Goal: Task Accomplishment & Management: Manage account settings

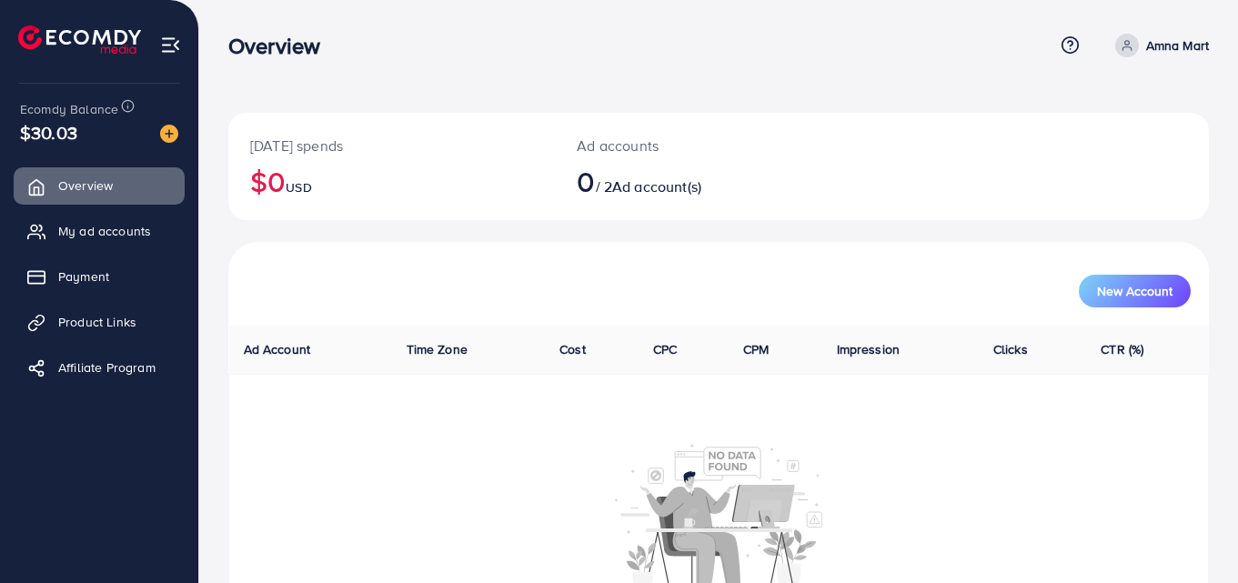
click at [136, 209] on ul "Overview My ad accounts Payment Product Links Affiliate Program" at bounding box center [99, 282] width 198 height 245
click at [141, 227] on span "My ad accounts" at bounding box center [109, 231] width 93 height 18
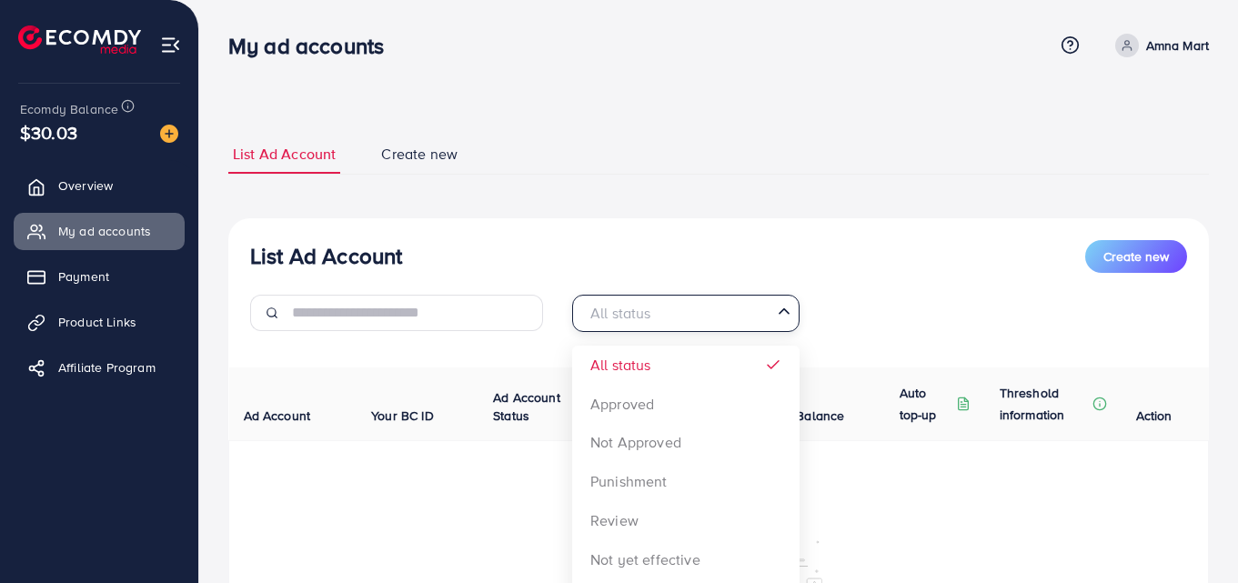
click at [765, 314] on input "Search for option" at bounding box center [675, 313] width 190 height 28
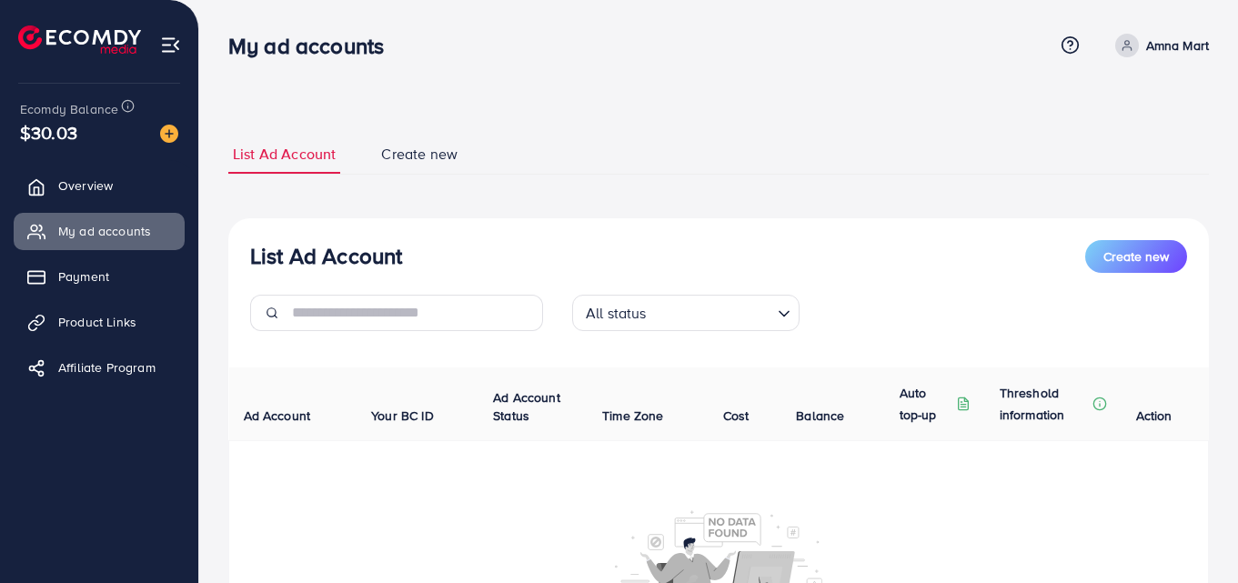
click at [672, 364] on div "List Ad Account Create new All status Loading... All status Approved Not Approv…" at bounding box center [718, 483] width 981 height 530
drag, startPoint x: 772, startPoint y: 316, endPoint x: 767, endPoint y: 324, distance: 9.8
click at [772, 318] on div "Loading..." at bounding box center [785, 312] width 26 height 24
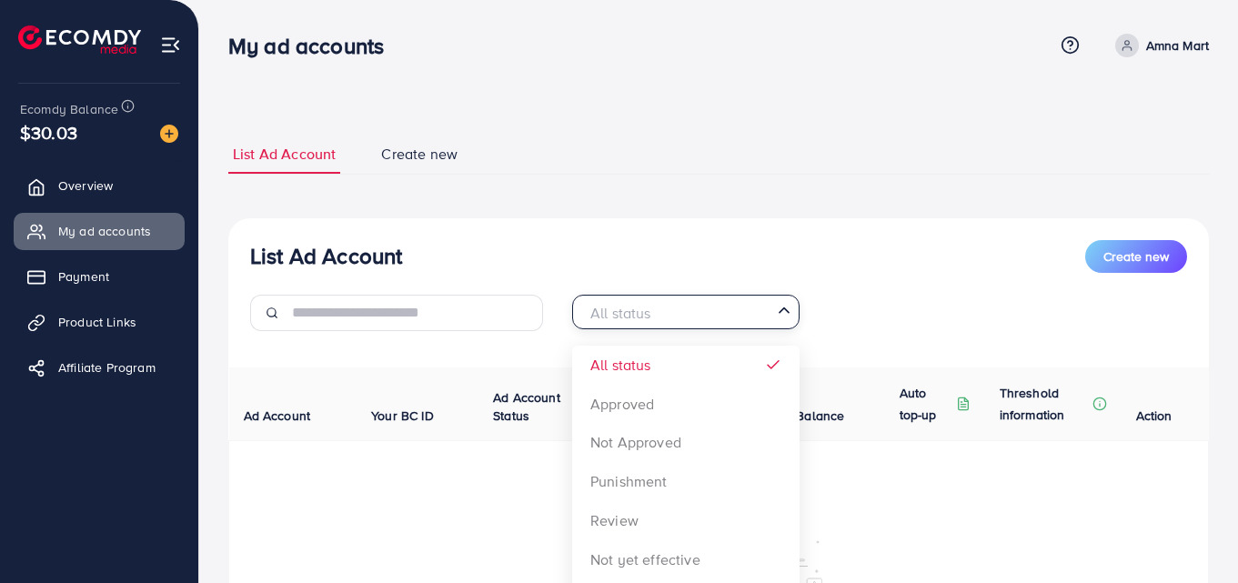
click at [745, 349] on div "List Ad Account Create new All status Loading... All status Approved Not Approv…" at bounding box center [718, 483] width 981 height 530
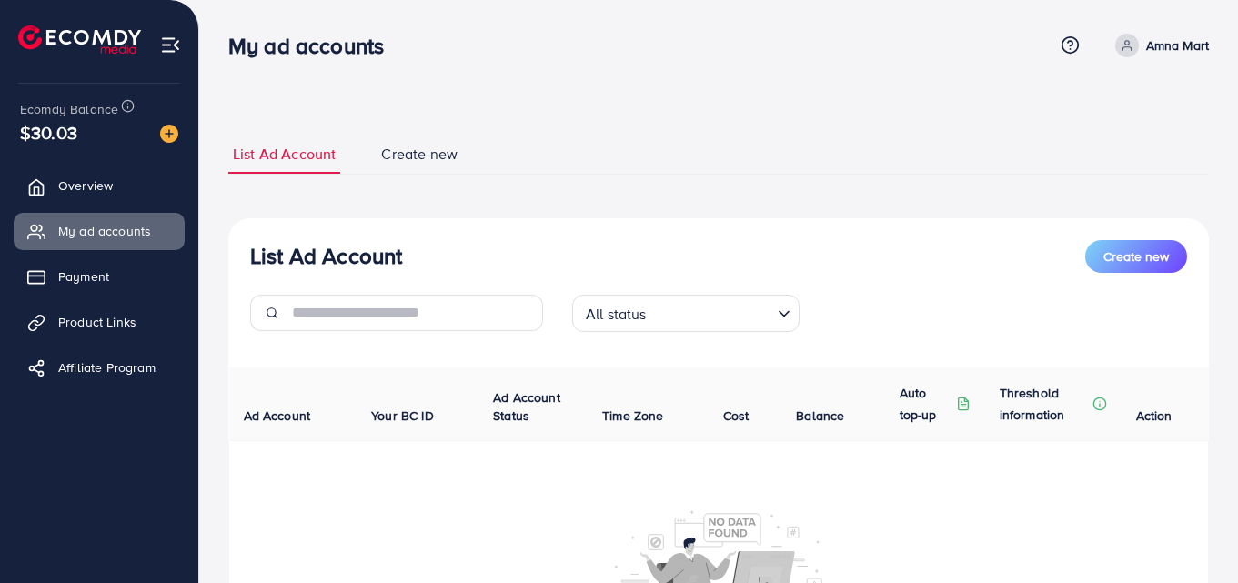
click at [788, 316] on icon "Search for option" at bounding box center [784, 314] width 18 height 18
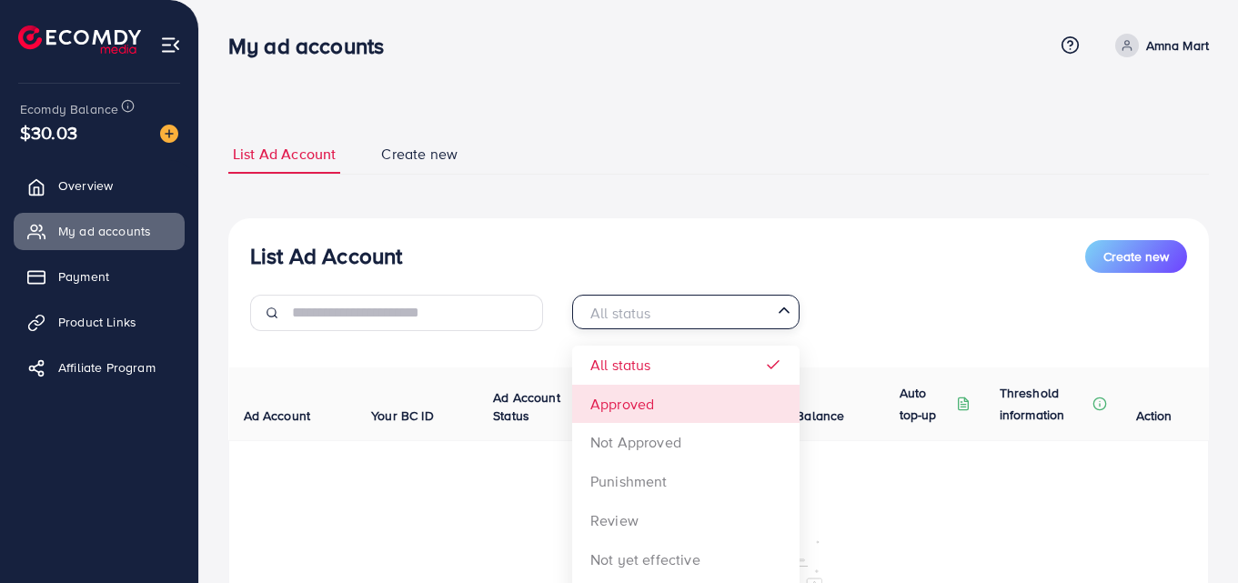
click at [715, 396] on div "List Ad Account Create new All status Loading... All status Approved Not Approv…" at bounding box center [718, 483] width 981 height 530
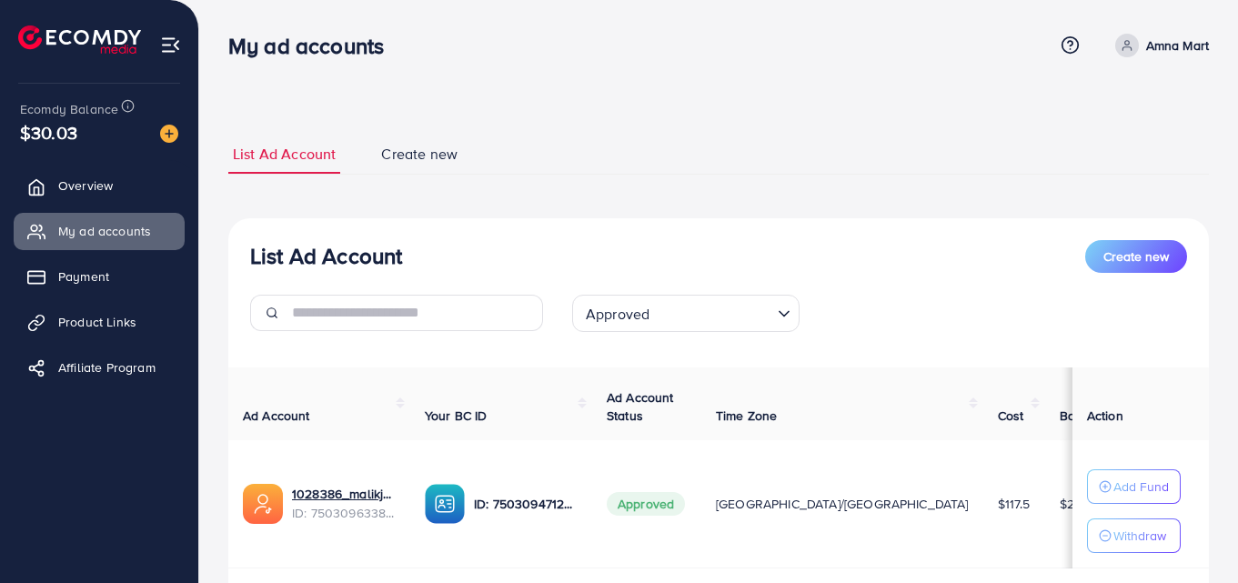
click at [782, 311] on icon "Search for option" at bounding box center [784, 314] width 18 height 18
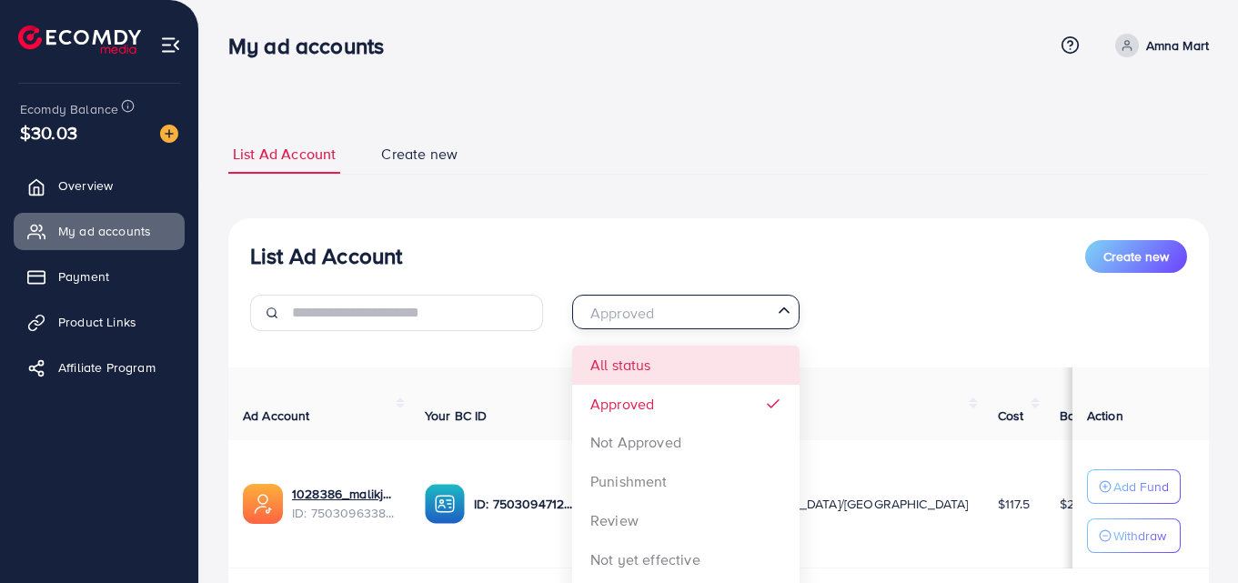
click at [724, 357] on div "List Ad Account Create new Approved Loading... All status Approved Not Approved…" at bounding box center [718, 433] width 981 height 430
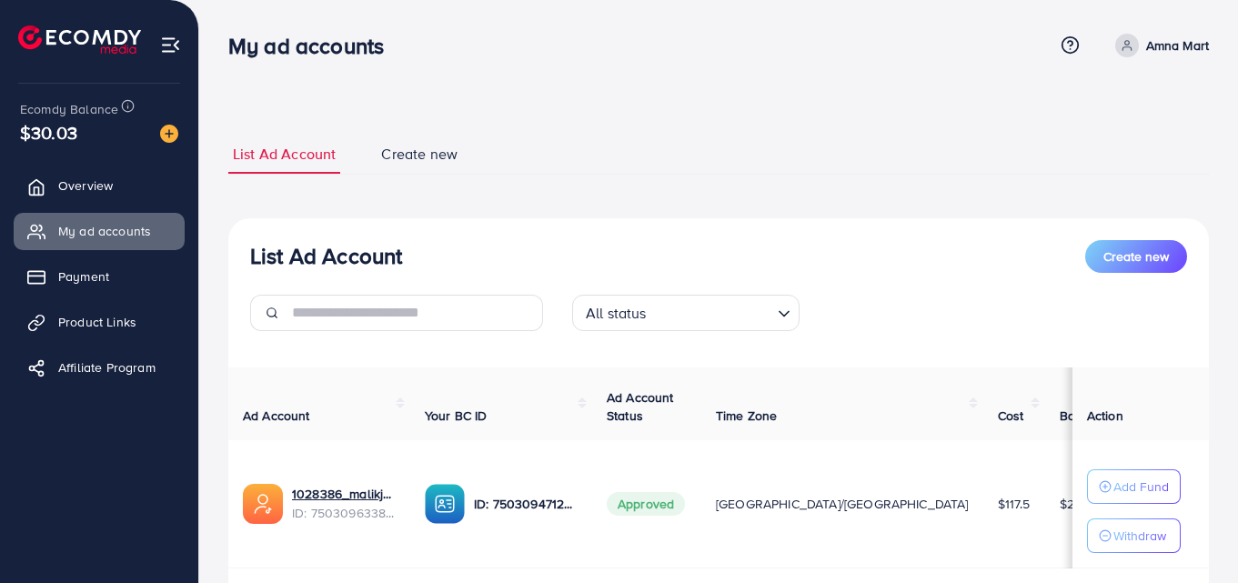
click at [860, 306] on div "All status Loading..." at bounding box center [719, 320] width 322 height 51
click at [318, 492] on link "1028386_malikjaffir_1746950844524" at bounding box center [344, 494] width 104 height 18
click at [85, 323] on span "Product Links" at bounding box center [102, 322] width 78 height 18
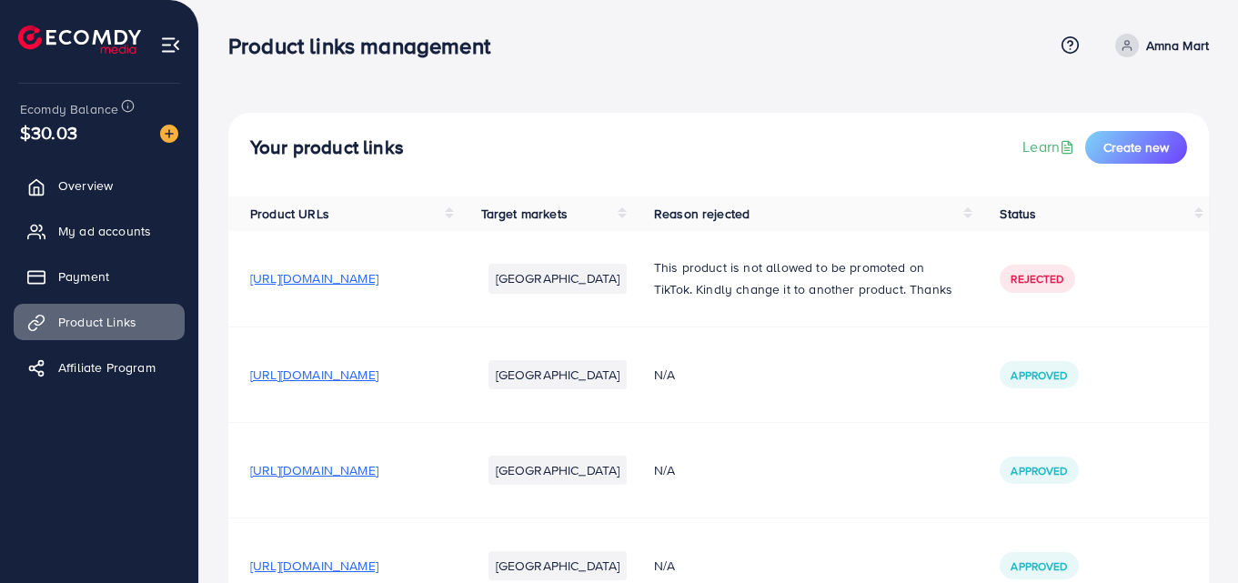
drag, startPoint x: 392, startPoint y: 480, endPoint x: 394, endPoint y: 490, distance: 10.2
click at [393, 488] on td "[URL][DOMAIN_NAME]" at bounding box center [343, 470] width 231 height 96
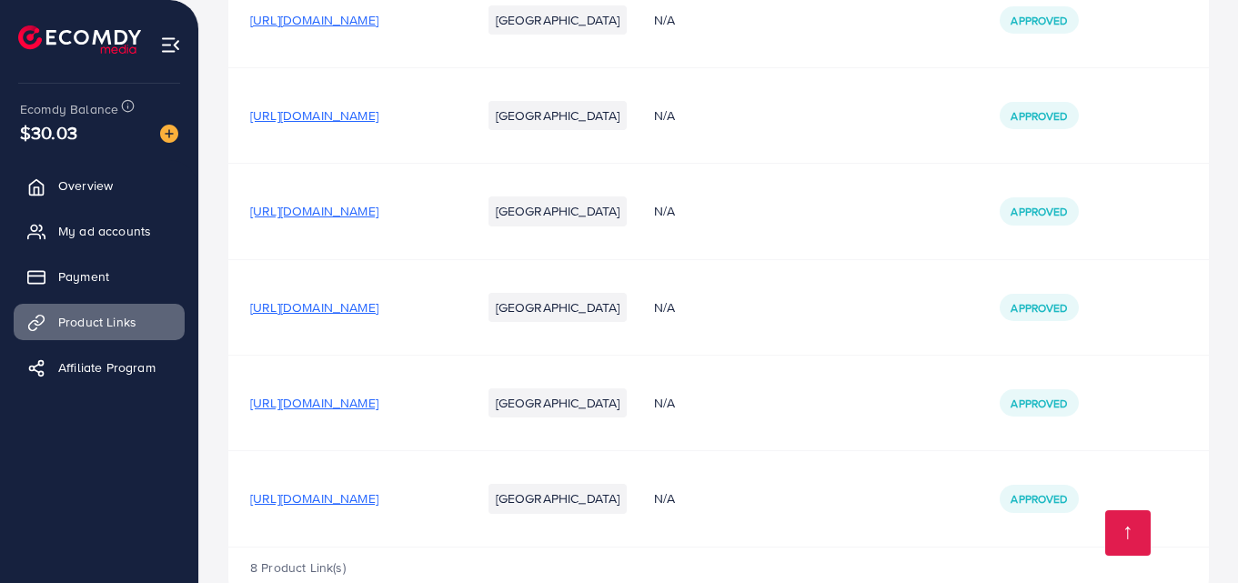
scroll to position [537, 0]
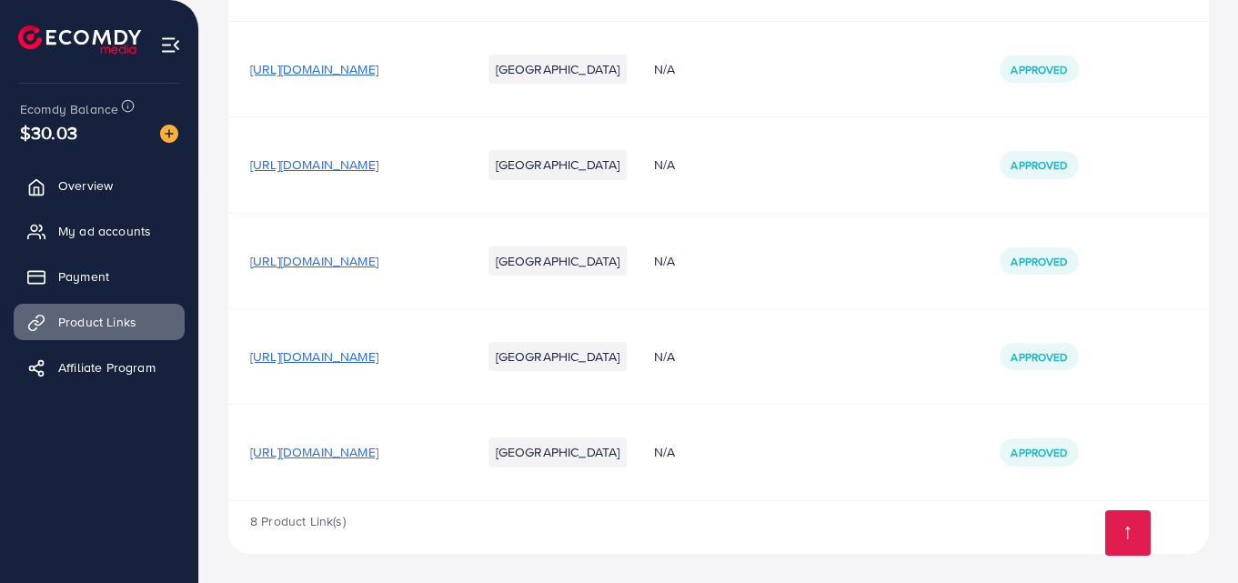
click at [378, 449] on span "[URL][DOMAIN_NAME]" at bounding box center [314, 452] width 128 height 18
